Goal: Navigation & Orientation: Find specific page/section

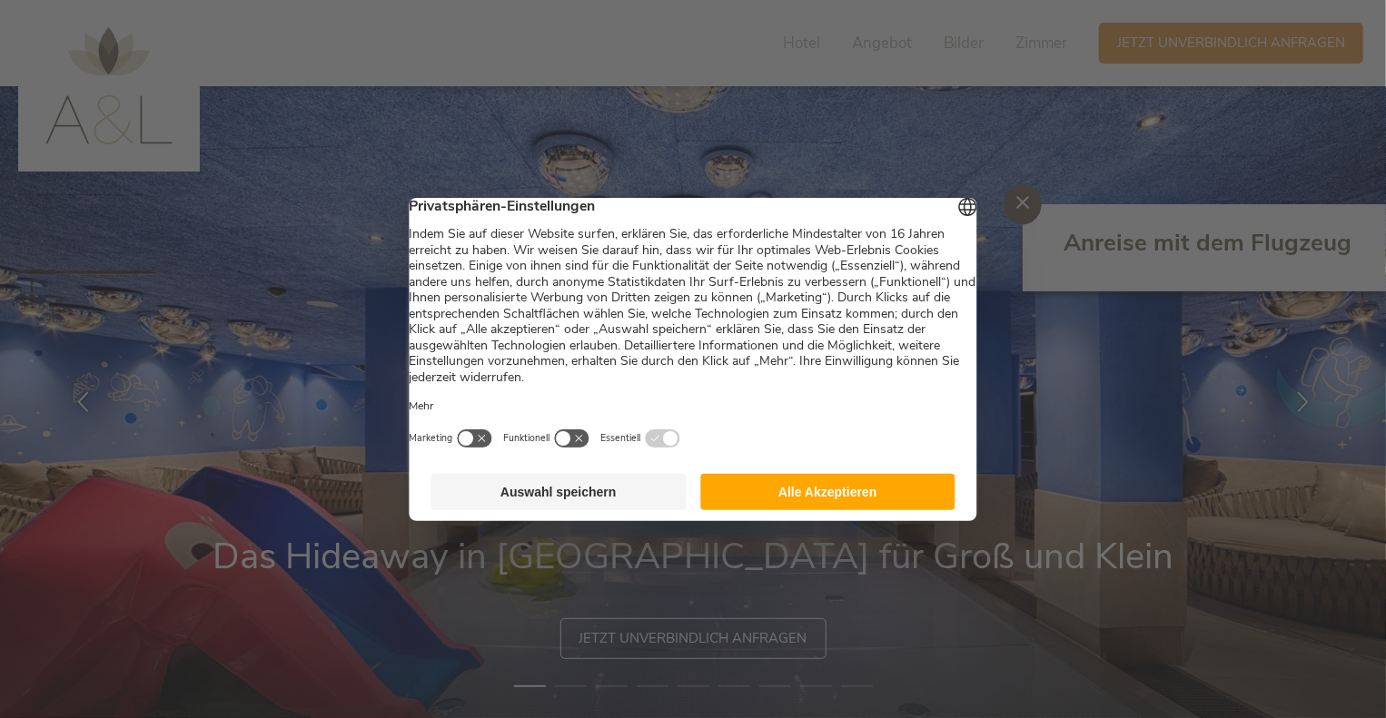
click at [819, 507] on button "Alle Akzeptieren" at bounding box center [827, 492] width 255 height 36
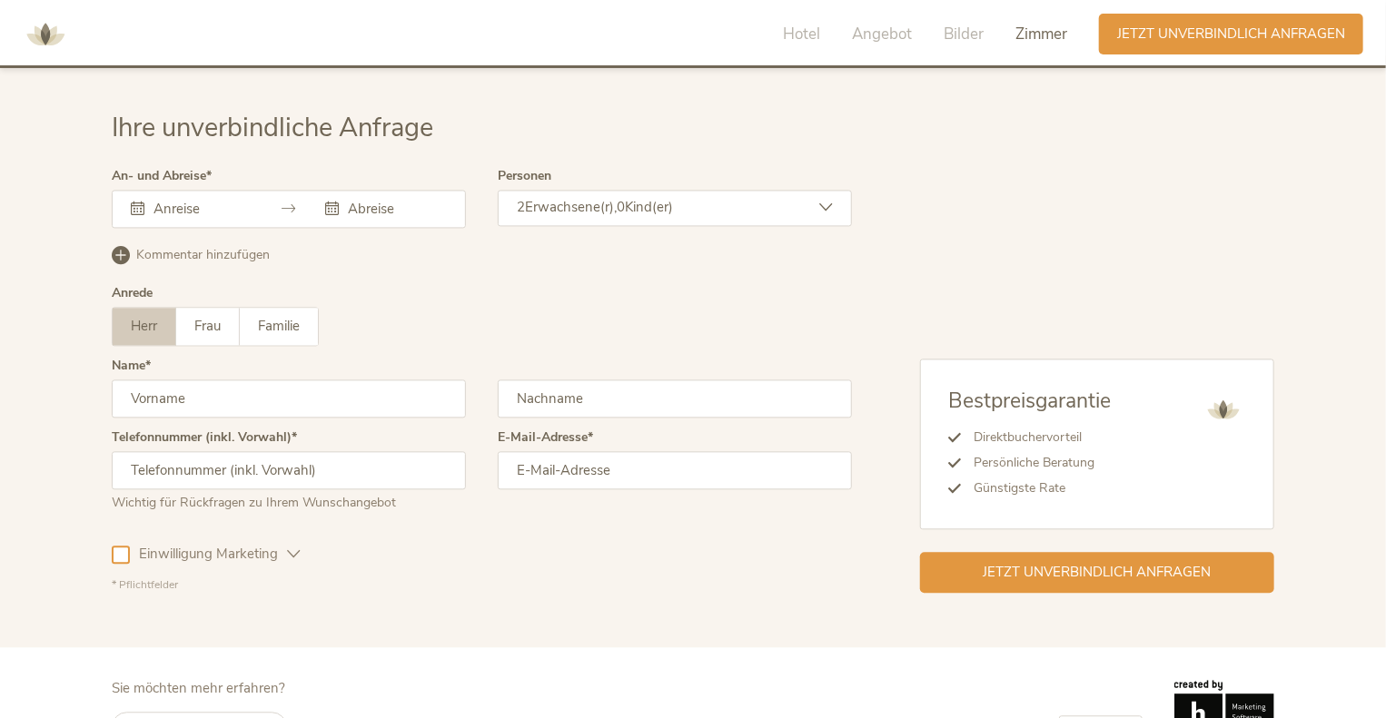
scroll to position [5292, 0]
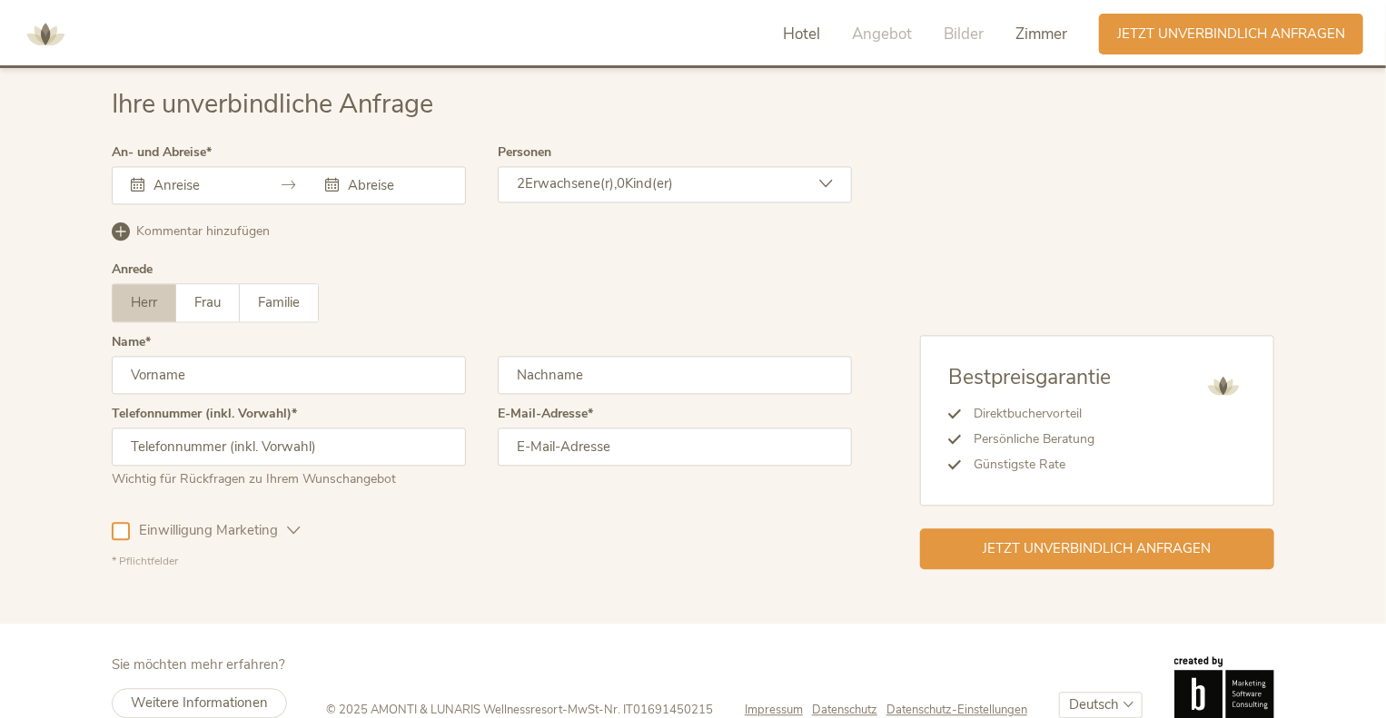
click at [797, 32] on span "Hotel" at bounding box center [801, 34] width 37 height 21
click at [1110, 692] on select "Deutsch Italiano" at bounding box center [1101, 705] width 84 height 26
select select "/it/famiglia?gad_campaignid=20764008610&gad_source=1&gbraid=0AAAAACk0T9tBvRFQwf…"
click at [1059, 692] on select "Deutsch Italiano" at bounding box center [1101, 705] width 84 height 26
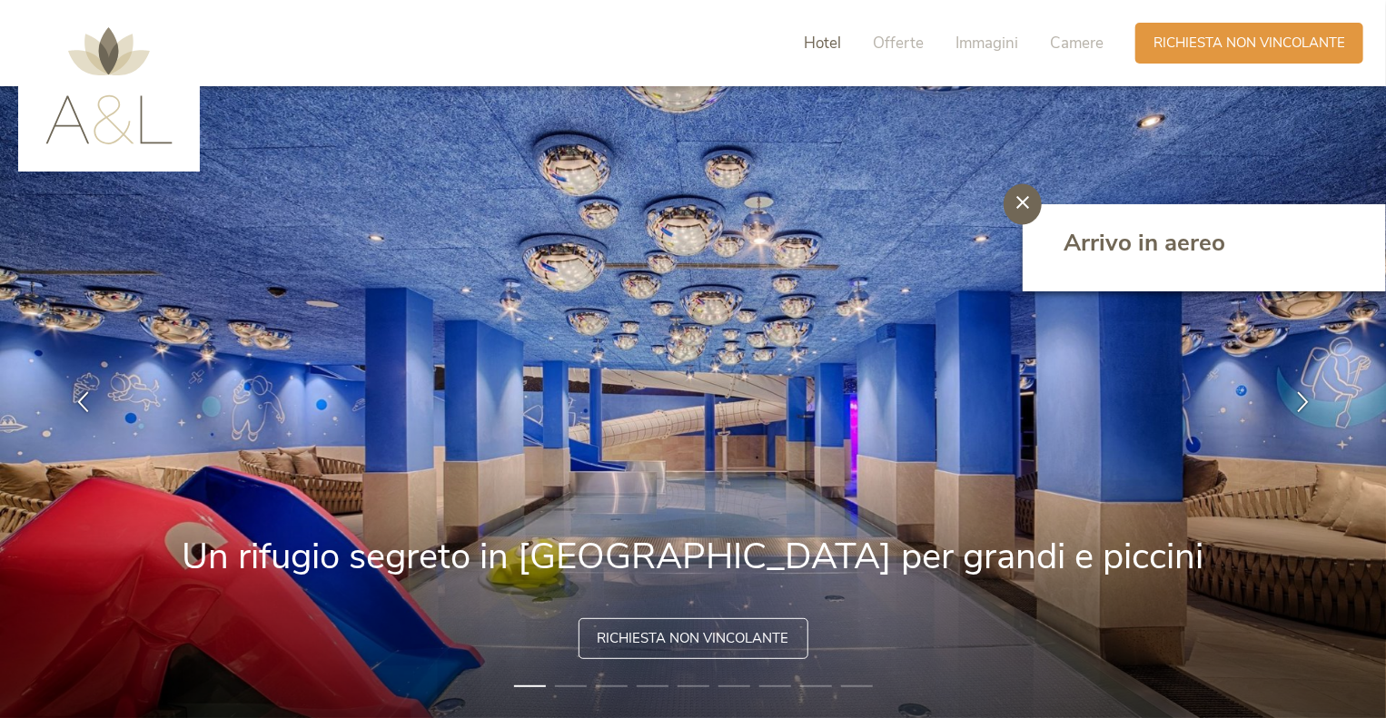
click at [815, 41] on span "Hotel" at bounding box center [822, 43] width 37 height 21
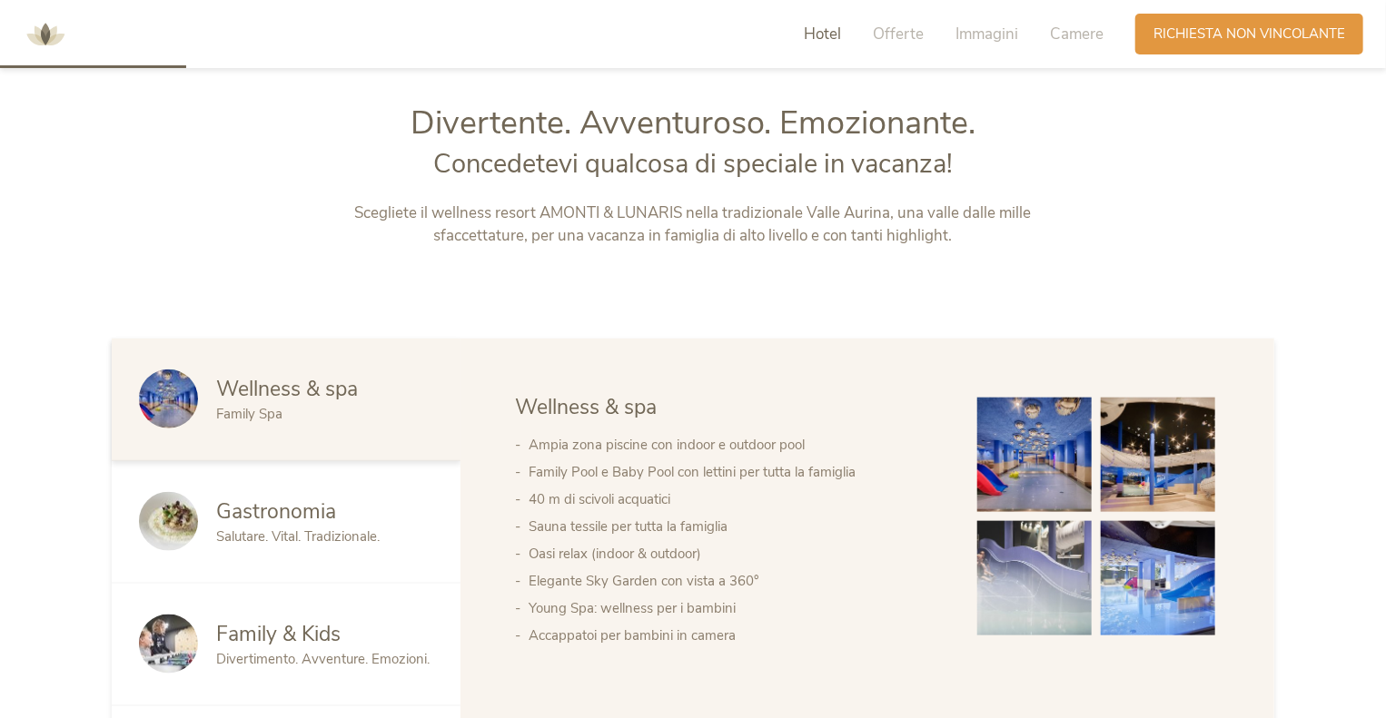
scroll to position [781, 0]
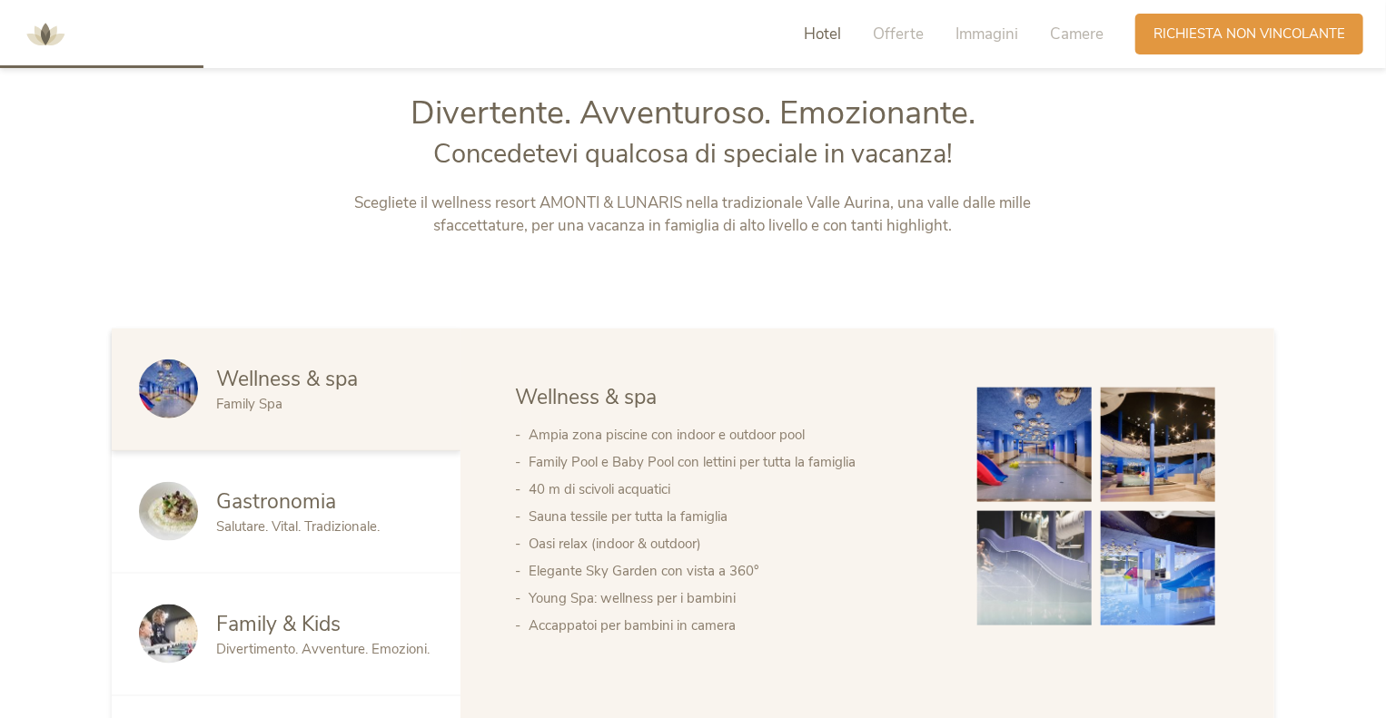
click at [544, 199] on p "Scegliete il wellness resort AMONTI & LUNARIS nella tradizionale Valle Aurina, …" at bounding box center [693, 215] width 758 height 46
drag, startPoint x: 544, startPoint y: 199, endPoint x: 848, endPoint y: 207, distance: 304.4
click at [848, 207] on p "Scegliete il wellness resort AMONTI & LUNARIS nella tradizionale Valle Aurina, …" at bounding box center [693, 215] width 758 height 46
copy p "AMONTI & LUNARIS nella tradizionale Valle Aurina"
